Goal: Obtain resource: Obtain resource

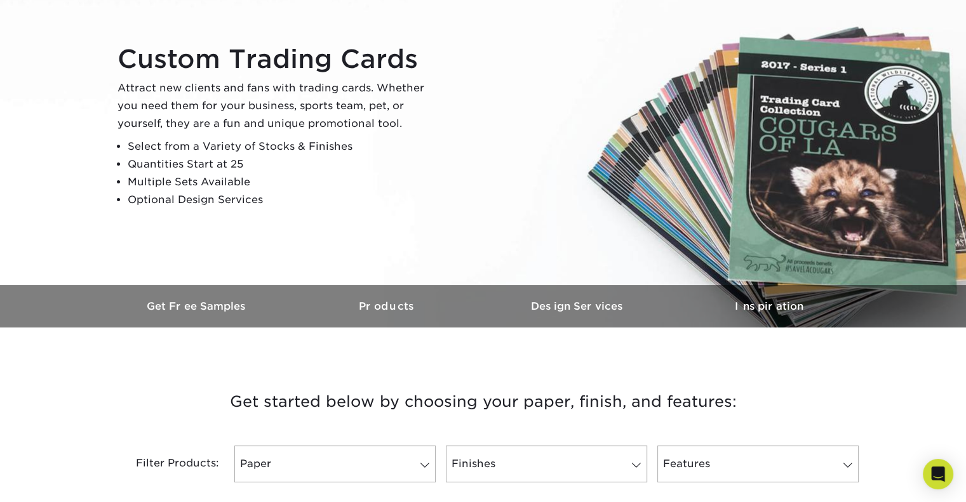
scroll to position [254, 0]
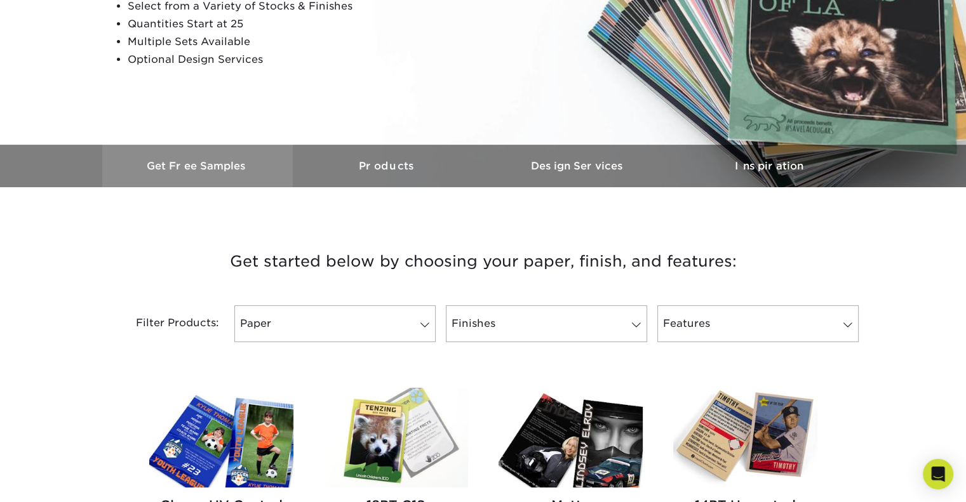
click at [188, 159] on link "Get Free Samples" at bounding box center [197, 166] width 191 height 43
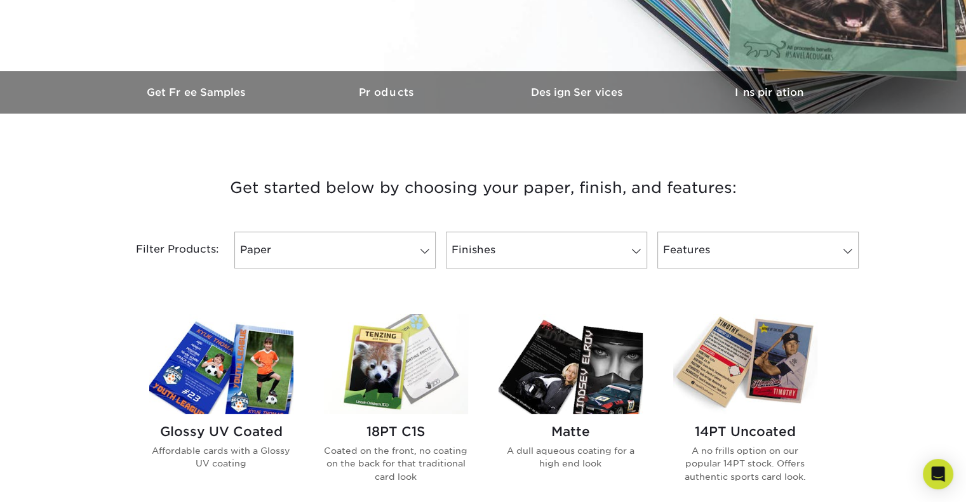
scroll to position [191, 0]
